Goal: Task Accomplishment & Management: Use online tool/utility

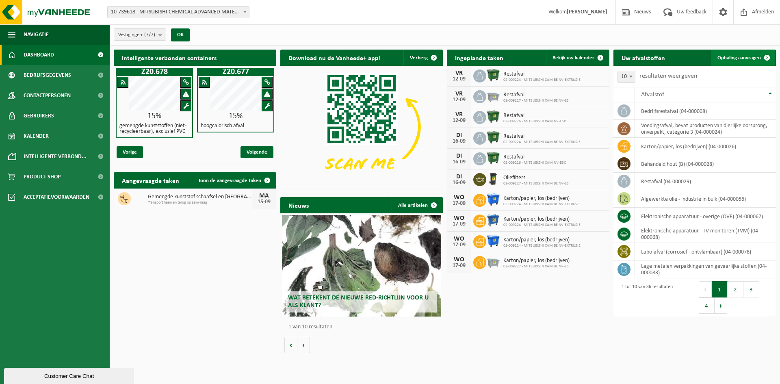
click at [743, 55] on span "Ophaling aanvragen" at bounding box center [738, 57] width 43 height 5
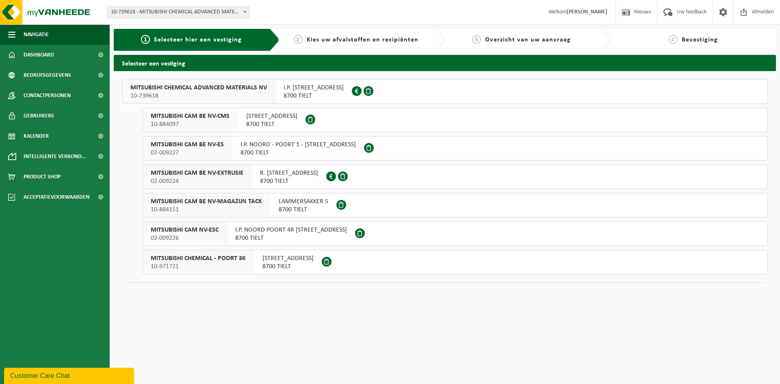
click at [204, 170] on span "MITSUBISHI CAM BE NV-EXTRUSIE" at bounding box center [197, 173] width 93 height 8
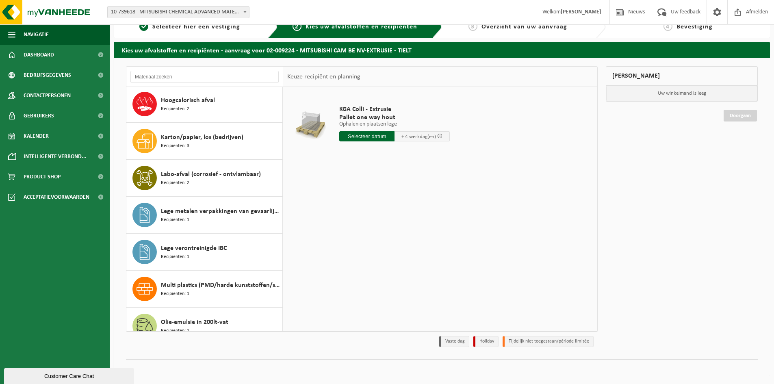
scroll to position [359, 0]
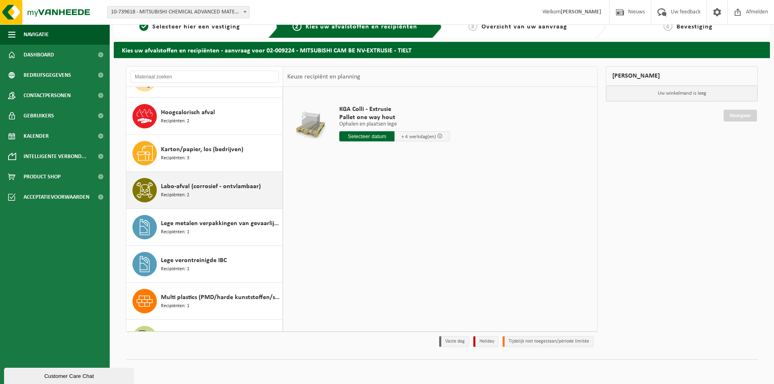
click at [182, 191] on span "Recipiënten: 2" at bounding box center [175, 195] width 28 height 8
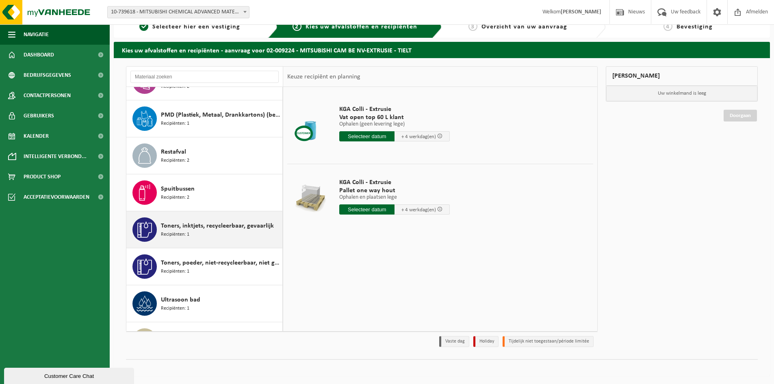
scroll to position [754, 0]
